Goal: Check status

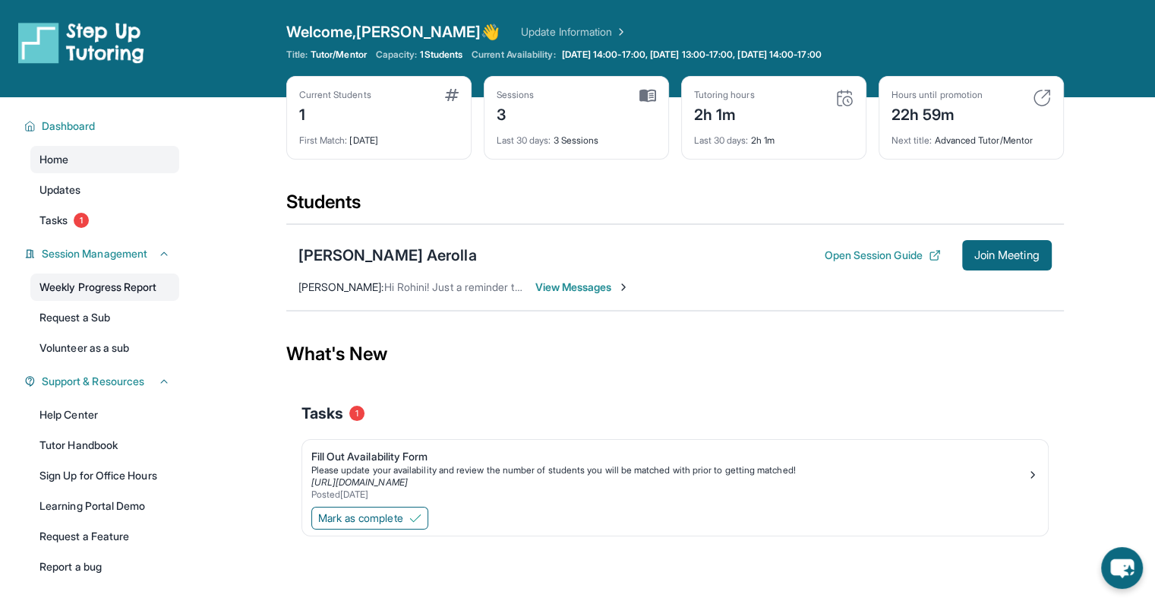
click at [137, 293] on link "Weekly Progress Report" at bounding box center [104, 286] width 149 height 27
click at [273, 200] on main "Current Students 1 First Match : [DATE] Sessions 3 Last 30 days : 3 Sessions Tu…" at bounding box center [674, 345] width 961 height 497
